Goal: Information Seeking & Learning: Learn about a topic

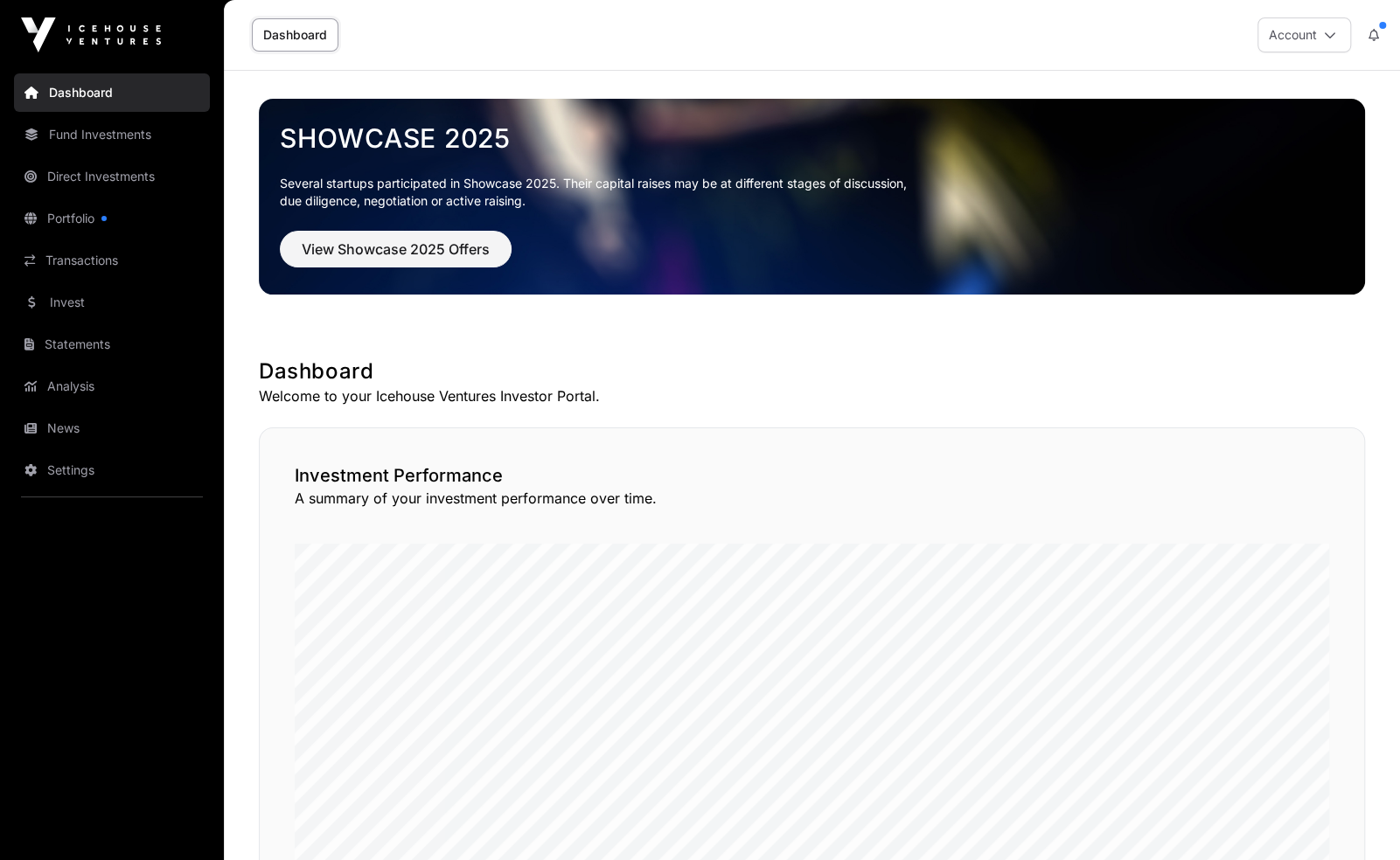
click at [135, 286] on link "Invest" at bounding box center [111, 302] width 196 height 39
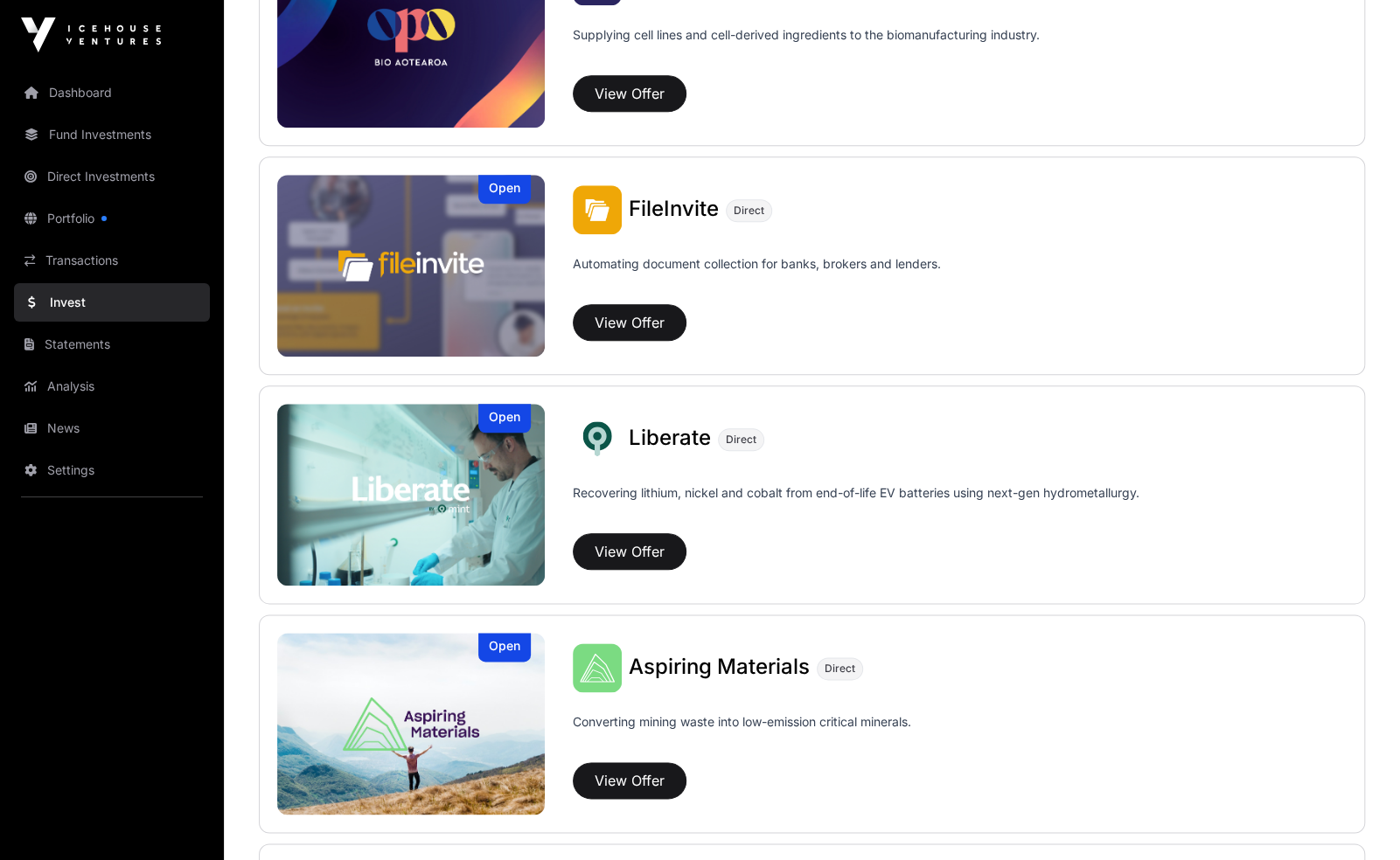
scroll to position [985, 0]
click at [625, 540] on button "View Offer" at bounding box center [629, 551] width 113 height 37
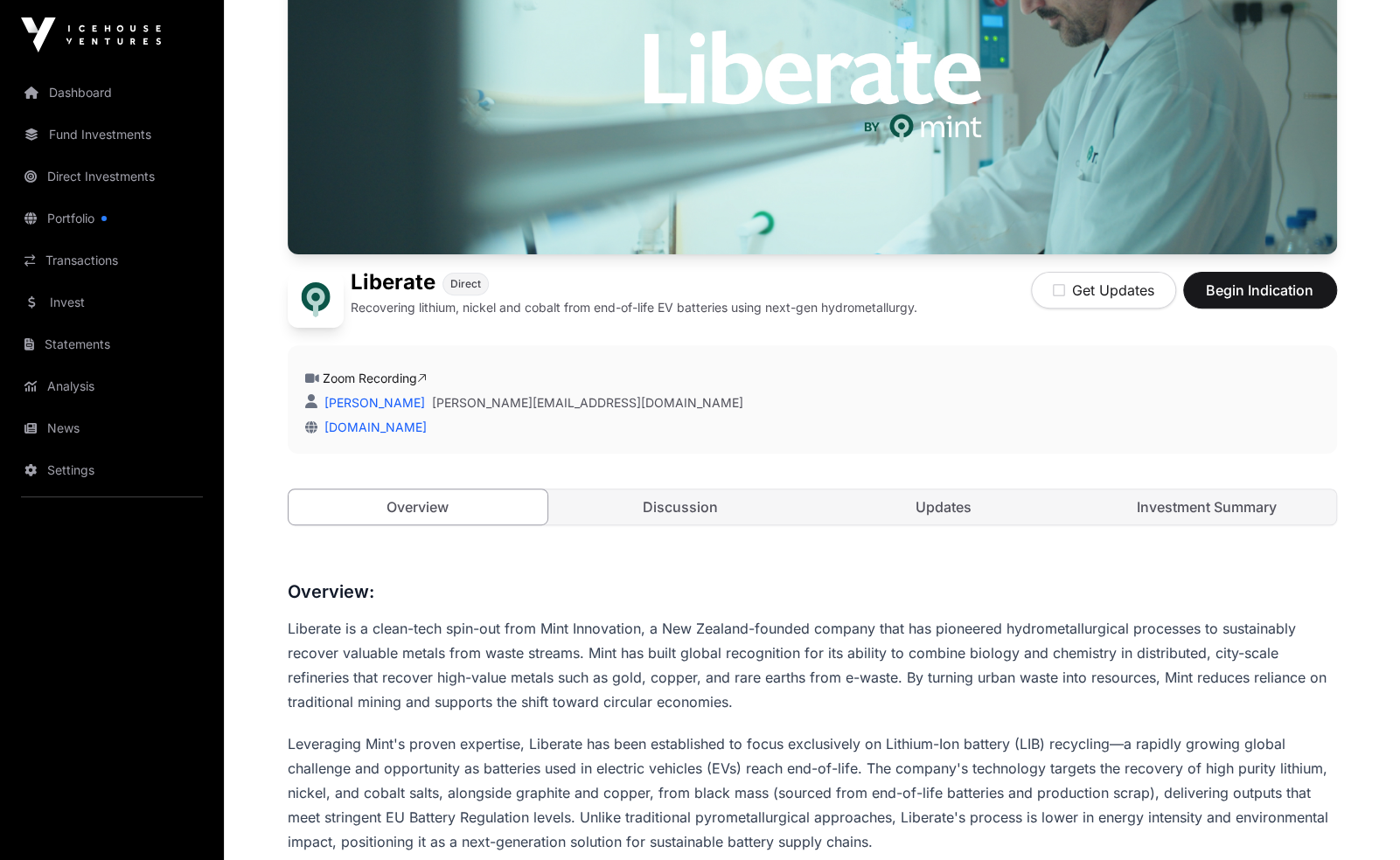
scroll to position [233, 0]
click at [731, 498] on link "Discussion" at bounding box center [681, 507] width 260 height 35
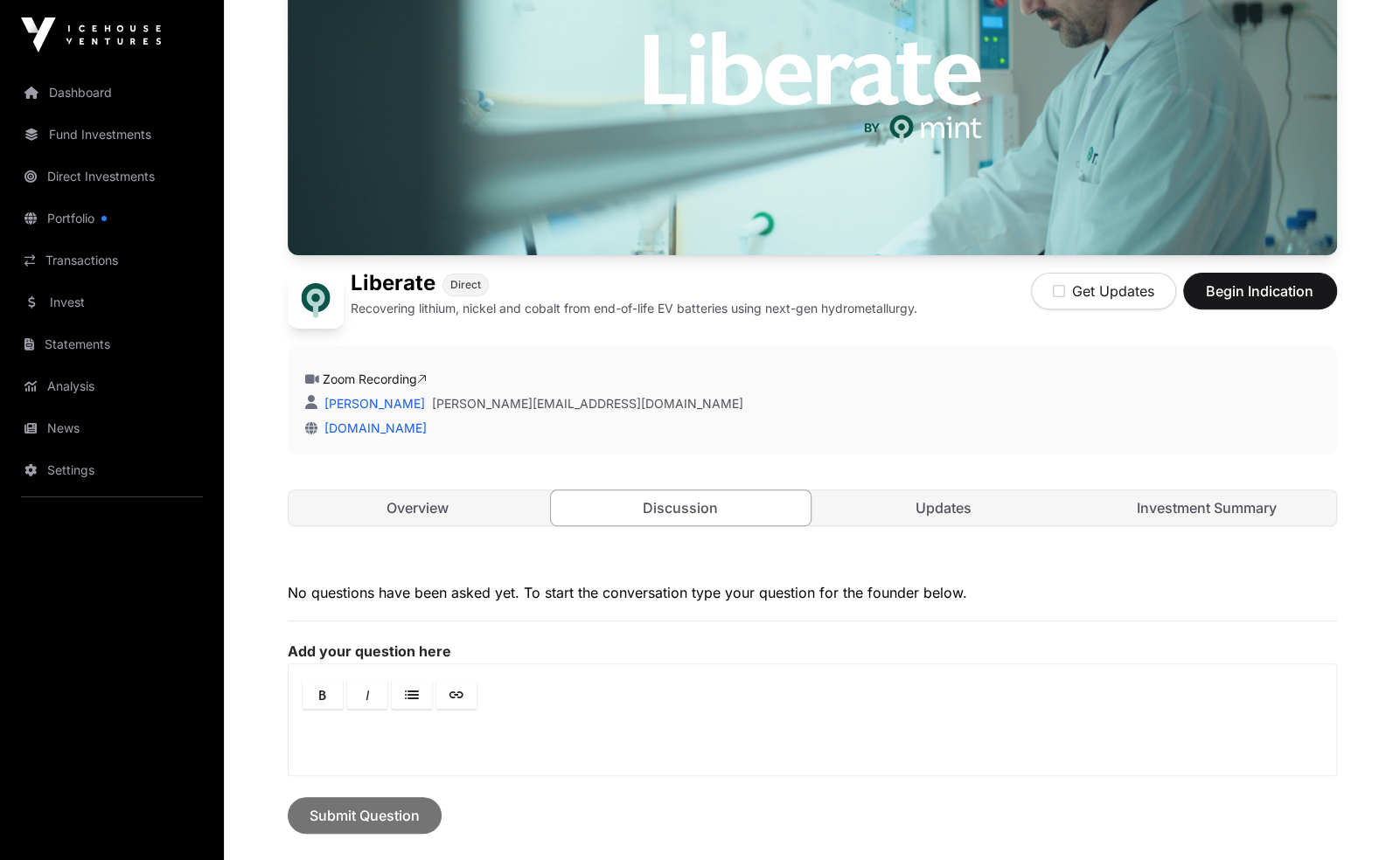
scroll to position [419, 0]
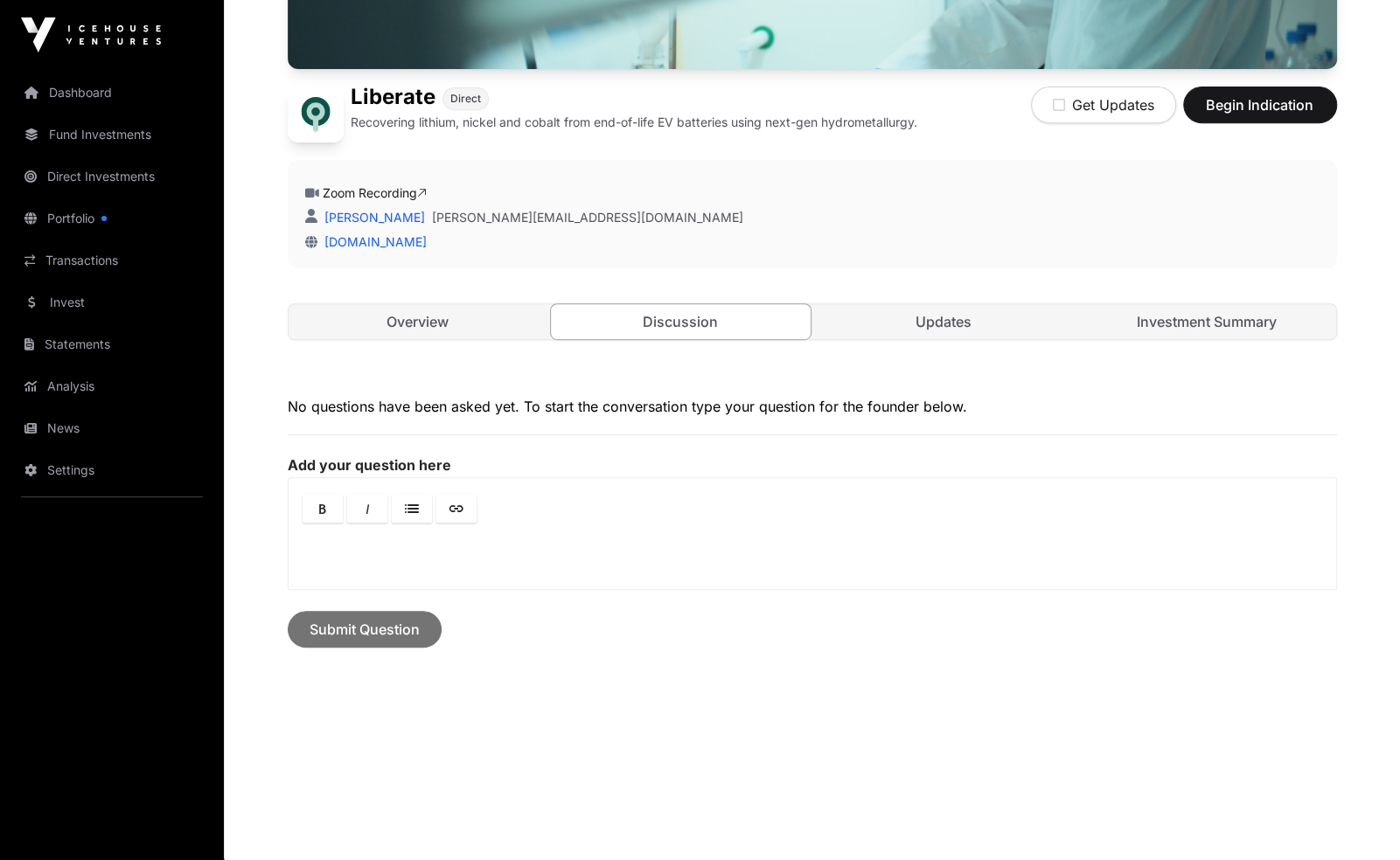
click at [475, 336] on link "Overview" at bounding box center [419, 322] width 260 height 35
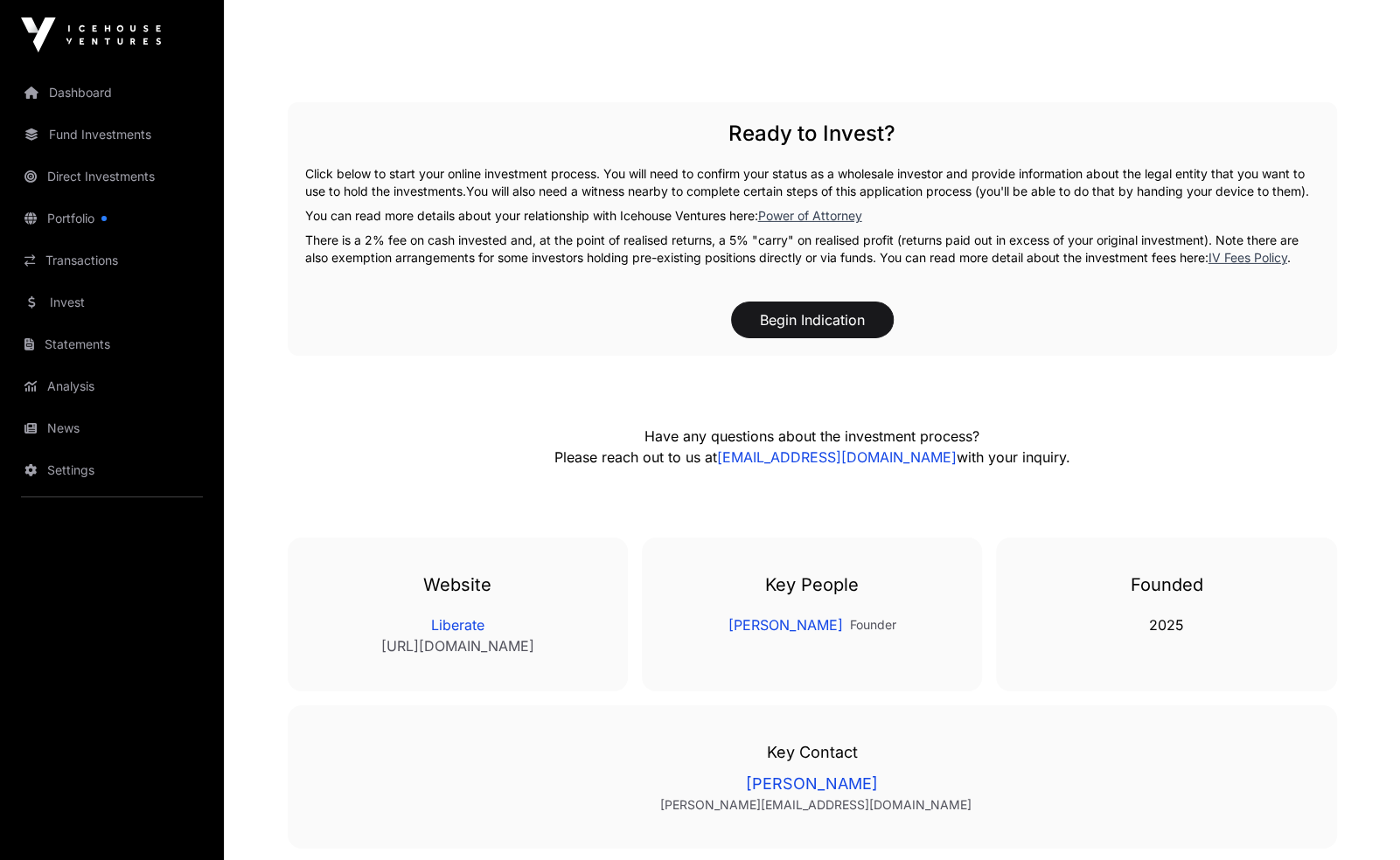
scroll to position [3671, 0]
